Goal: Information Seeking & Learning: Check status

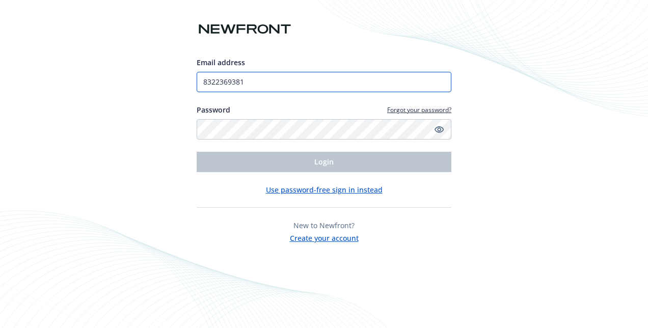
click at [260, 88] on input "8322369381" at bounding box center [324, 82] width 255 height 20
type input "[PERSON_NAME][EMAIL_ADDRESS][PERSON_NAME][PERSON_NAME][DOMAIN_NAME]"
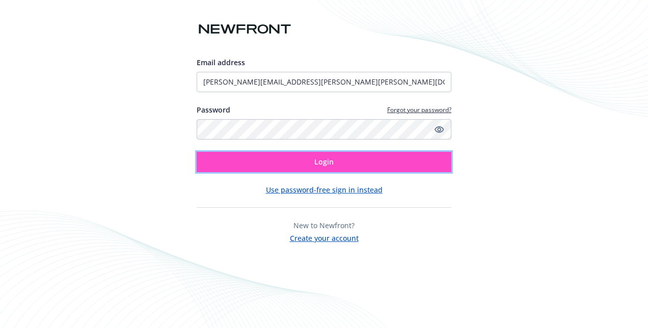
click at [280, 165] on button "Login" at bounding box center [324, 162] width 255 height 20
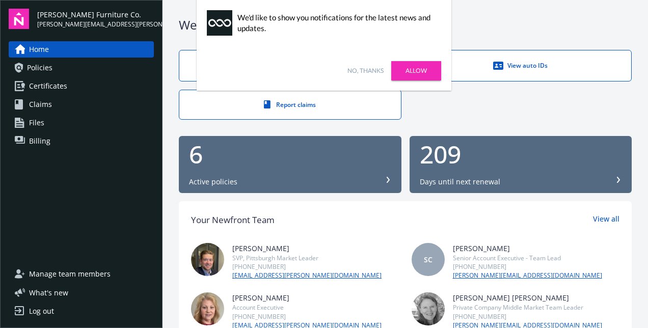
click at [358, 68] on link "No, thanks" at bounding box center [365, 70] width 36 height 9
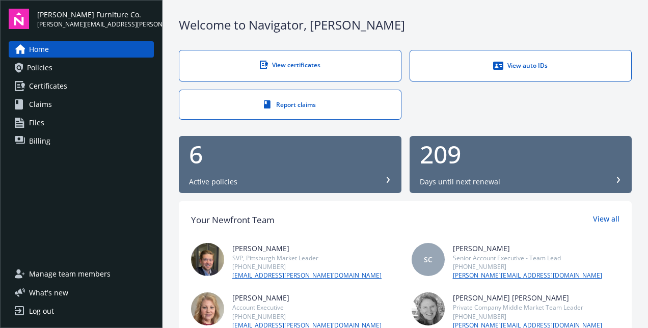
click at [37, 69] on span "Policies" at bounding box center [39, 68] width 25 height 16
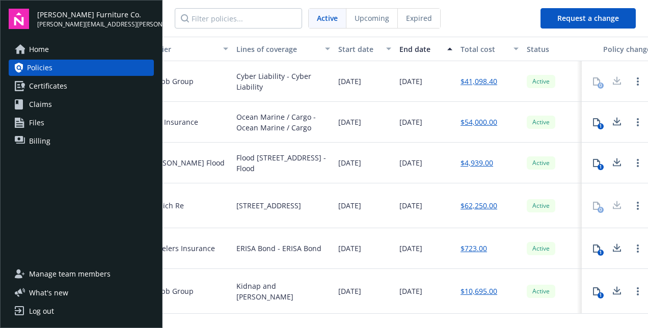
scroll to position [0, 274]
click at [638, 209] on circle "Open options" at bounding box center [638, 209] width 2 height 2
click at [363, 196] on div "08/01/2025" at bounding box center [364, 205] width 61 height 45
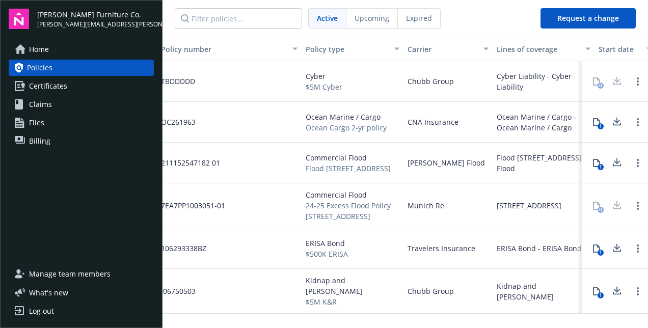
scroll to position [0, 0]
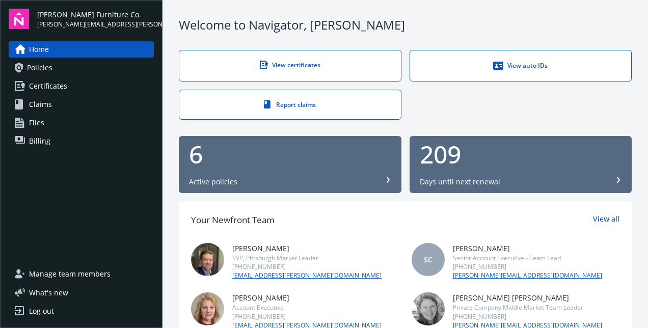
click at [76, 49] on link "Home" at bounding box center [81, 49] width 145 height 16
click at [43, 65] on span "Policies" at bounding box center [39, 68] width 25 height 16
